Goal: Task Accomplishment & Management: Manage account settings

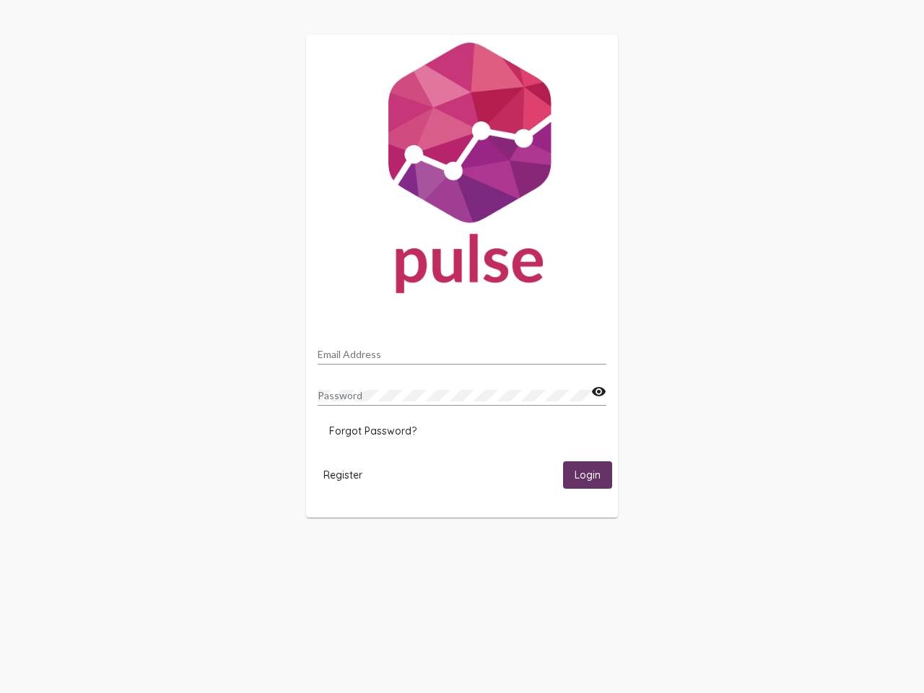
click at [462, 349] on input "Email Address" at bounding box center [462, 355] width 289 height 12
click at [462, 130] on mat-card "Email Address Password visibility Forgot Password? Register Login" at bounding box center [462, 276] width 312 height 483
click at [599, 134] on img at bounding box center [462, 171] width 312 height 273
click at [370, 170] on img at bounding box center [462, 171] width 312 height 273
click at [342, 213] on img at bounding box center [462, 171] width 312 height 273
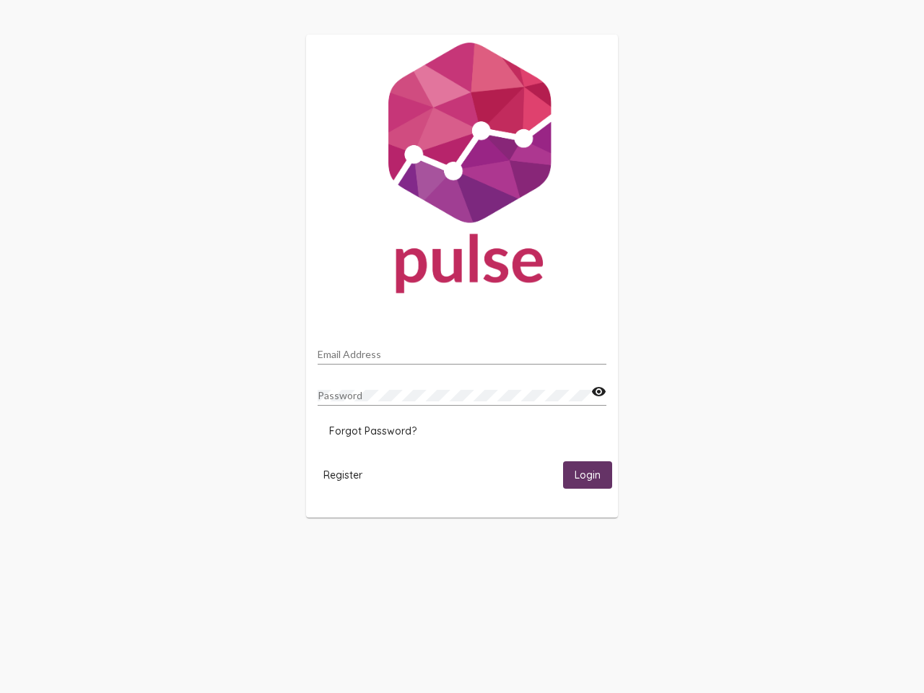
click at [589, 213] on img at bounding box center [462, 171] width 312 height 273
click at [462, 350] on input "Email Address" at bounding box center [462, 355] width 289 height 12
click at [599, 392] on mat-icon "visibility" at bounding box center [598, 391] width 15 height 17
click at [373, 431] on span "Forgot Password?" at bounding box center [372, 431] width 87 height 13
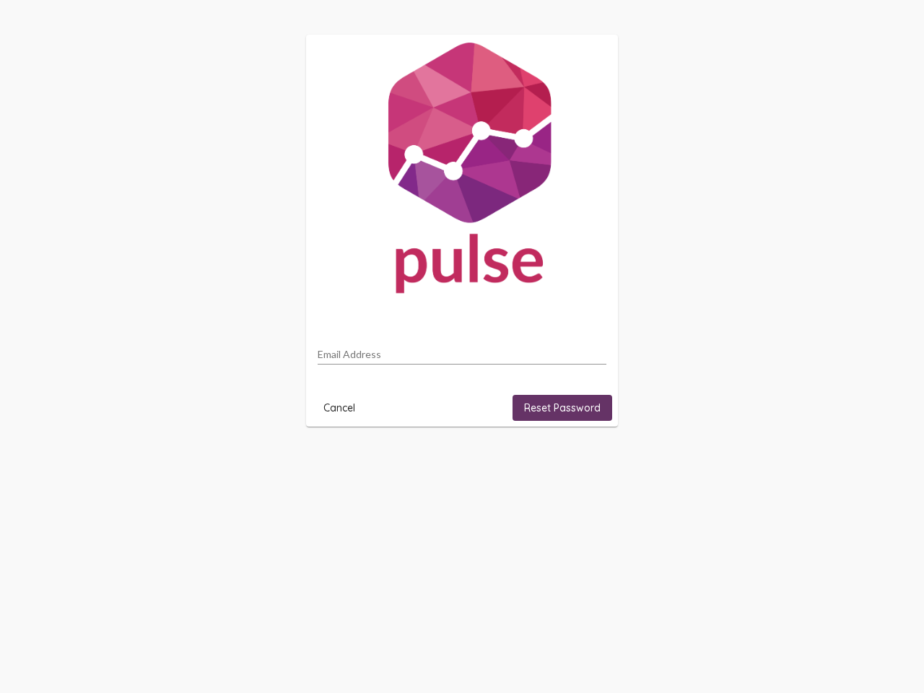
click at [343, 461] on html "Email Address Cancel Reset Password" at bounding box center [462, 230] width 924 height 461
click at [588, 461] on html "Email Address Cancel Reset Password" at bounding box center [462, 230] width 924 height 461
